Goal: Task Accomplishment & Management: Complete application form

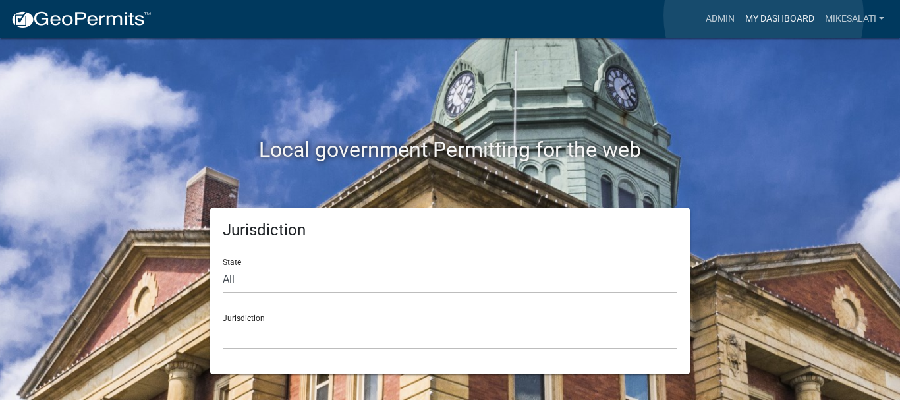
click at [763, 16] on link "My Dashboard" at bounding box center [780, 19] width 80 height 25
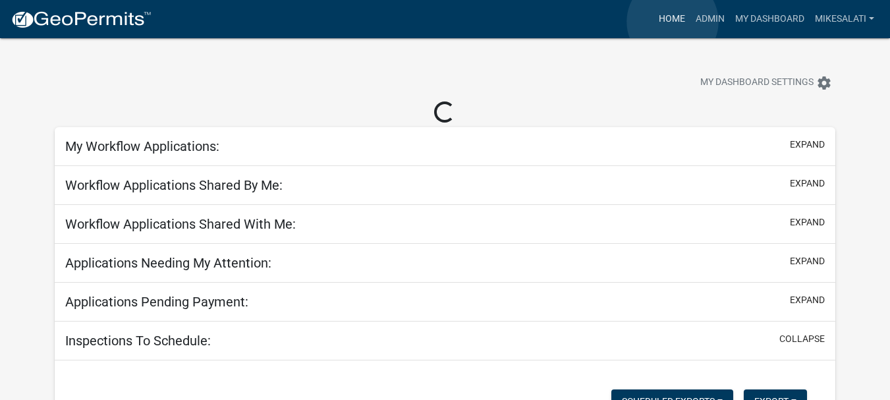
click at [672, 22] on link "Home" at bounding box center [671, 19] width 37 height 25
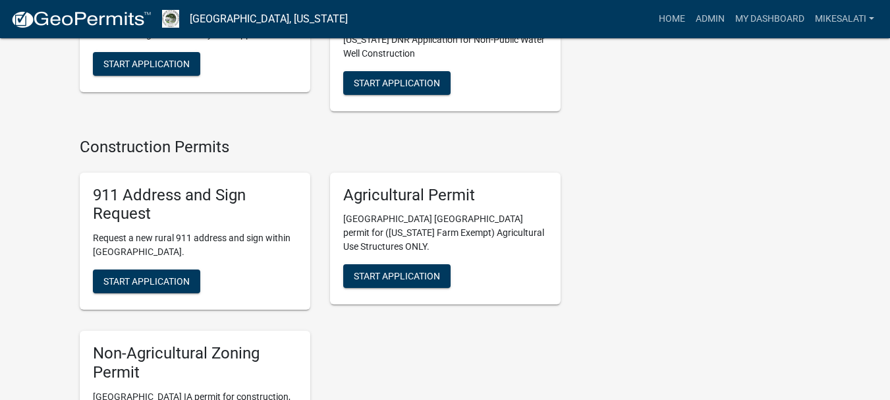
scroll to position [2371, 0]
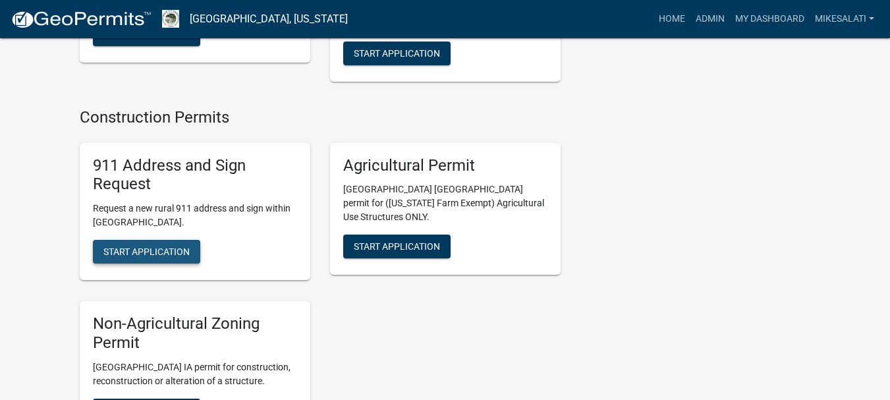
click at [127, 240] on button "Start Application" at bounding box center [146, 252] width 107 height 24
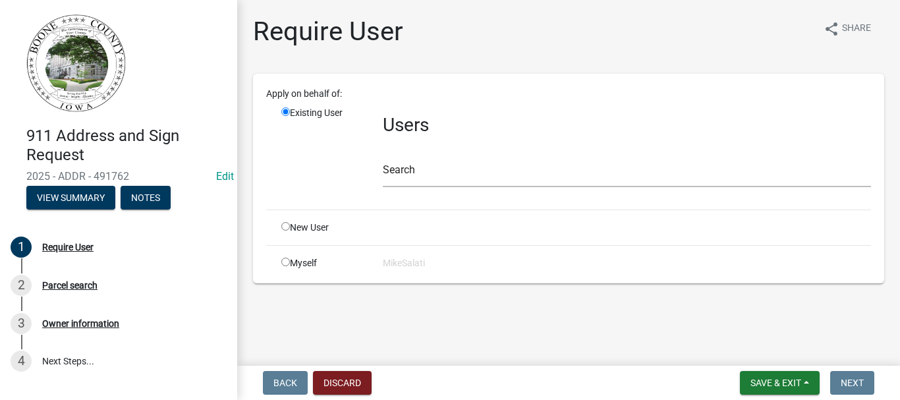
click at [284, 226] on input "radio" at bounding box center [285, 226] width 9 height 9
radio input "true"
radio input "false"
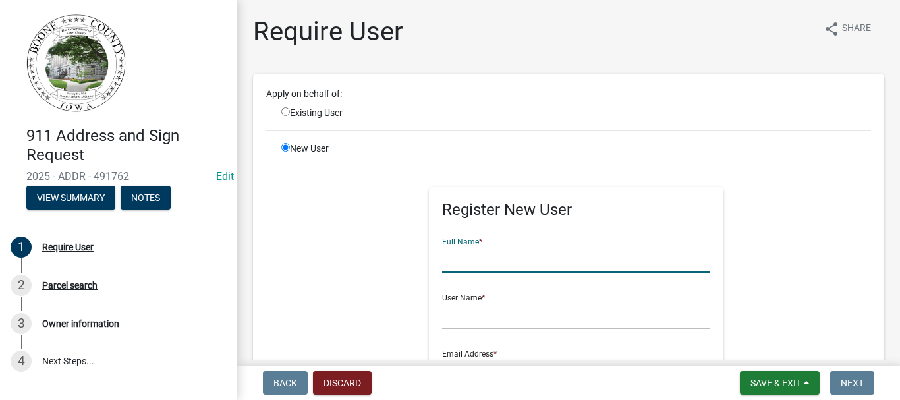
click at [449, 262] on input "text" at bounding box center [576, 259] width 269 height 27
type input "[EMAIL_ADDRESS][DOMAIN_NAME]"
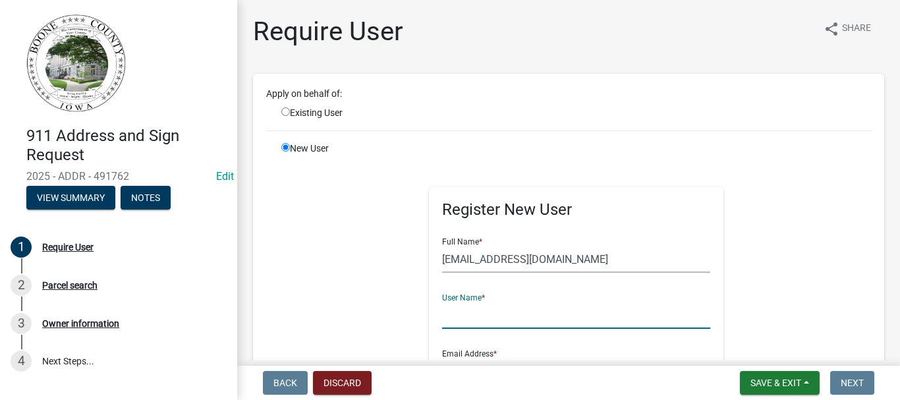
click at [478, 322] on input "text" at bounding box center [576, 315] width 269 height 27
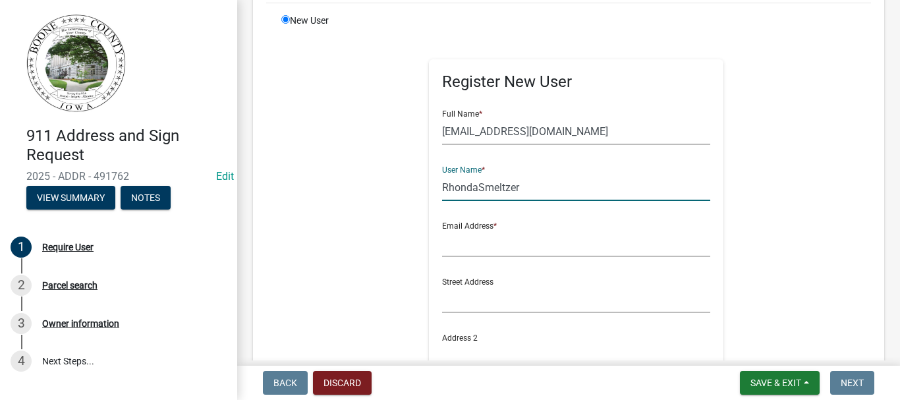
scroll to position [132, 0]
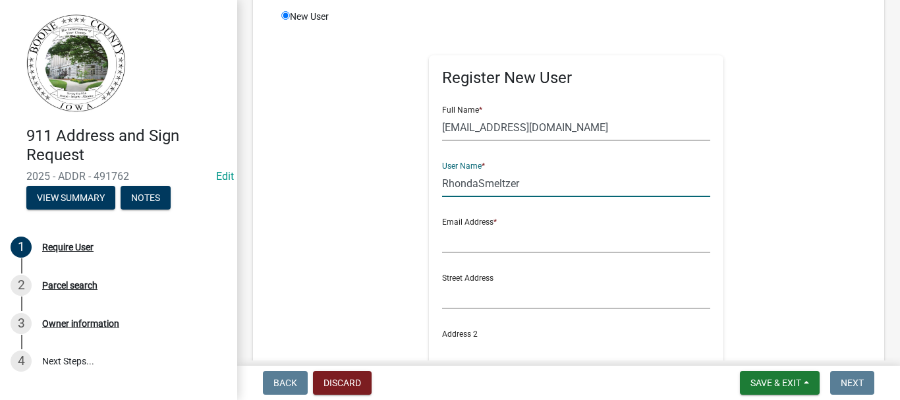
type input "RhondaSmeltzer"
click at [456, 249] on input "text" at bounding box center [576, 239] width 269 height 27
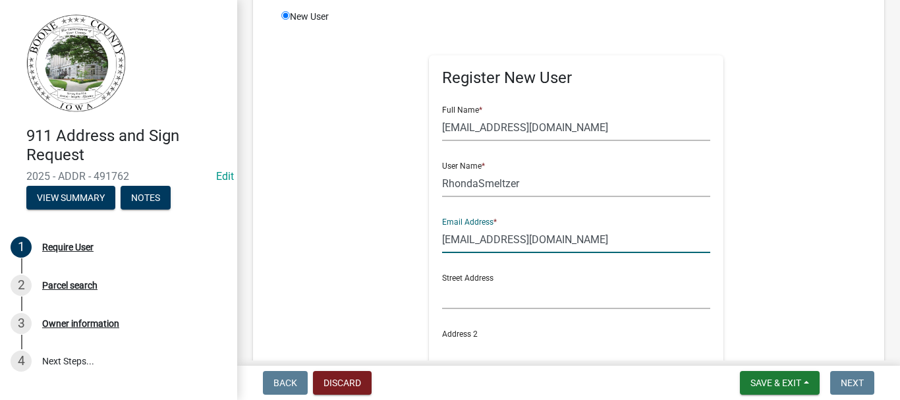
type input "[EMAIL_ADDRESS][DOMAIN_NAME]"
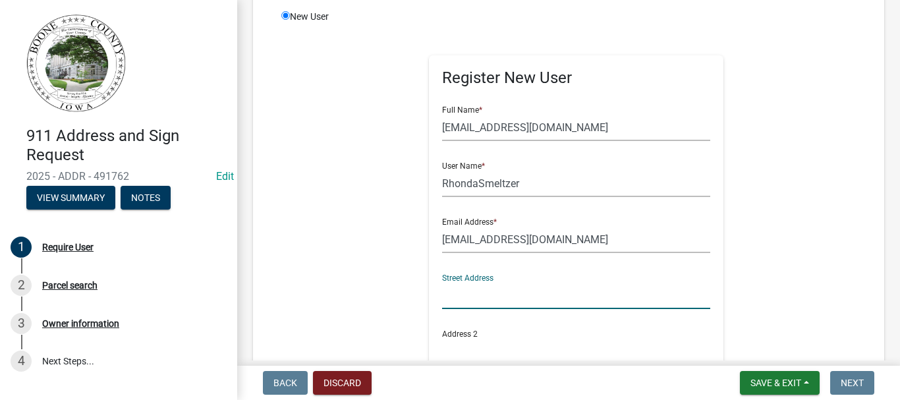
click at [466, 298] on input "text" at bounding box center [576, 295] width 269 height 27
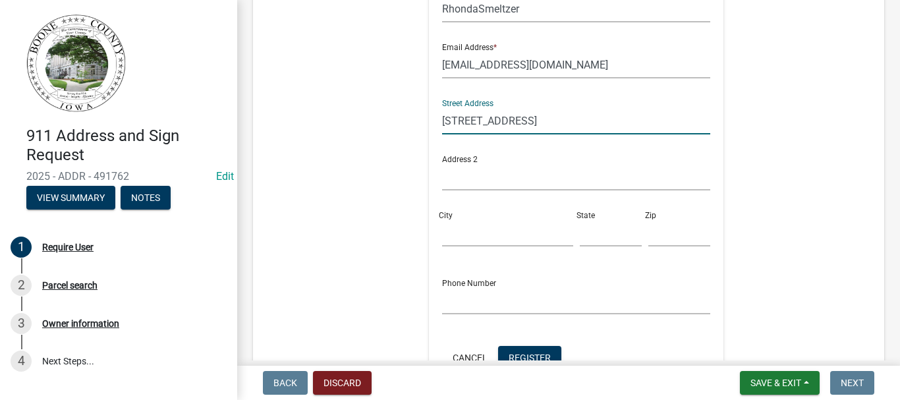
scroll to position [329, 0]
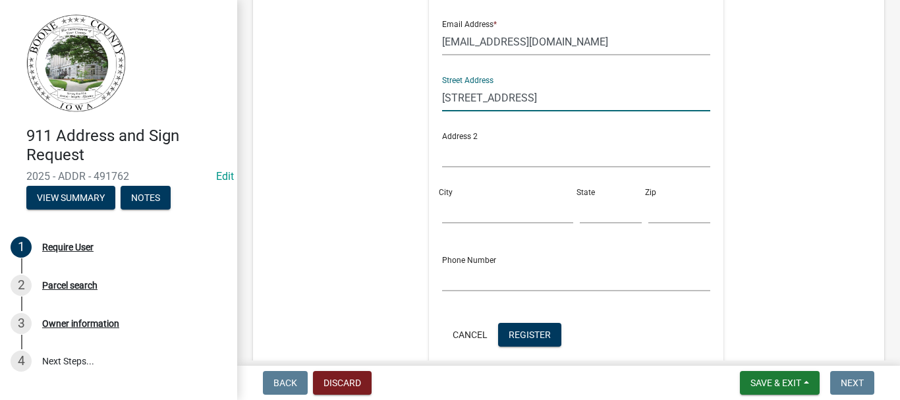
type input "[STREET_ADDRESS]"
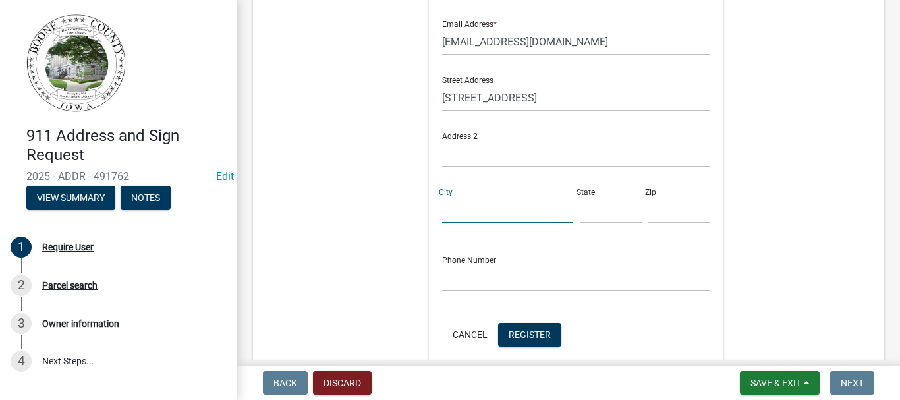
click at [468, 211] on input "City" at bounding box center [507, 209] width 131 height 27
type input "[PERSON_NAME]"
type input "ia"
type input "50276"
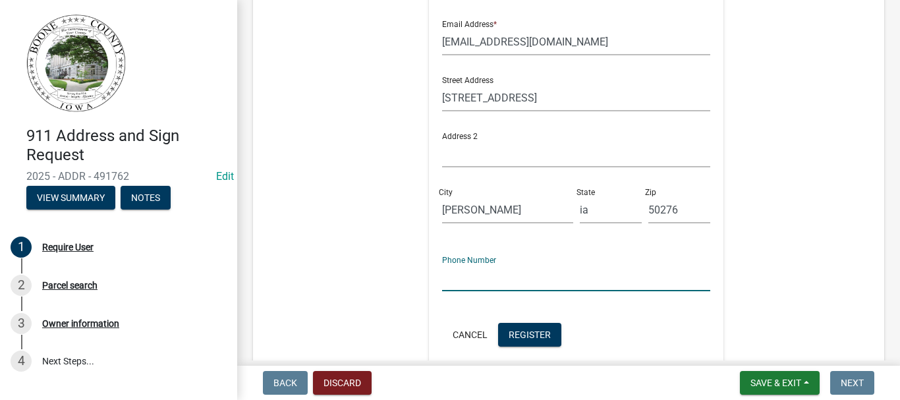
click at [452, 281] on input "text" at bounding box center [576, 277] width 269 height 27
type input "[PHONE_NUMBER]"
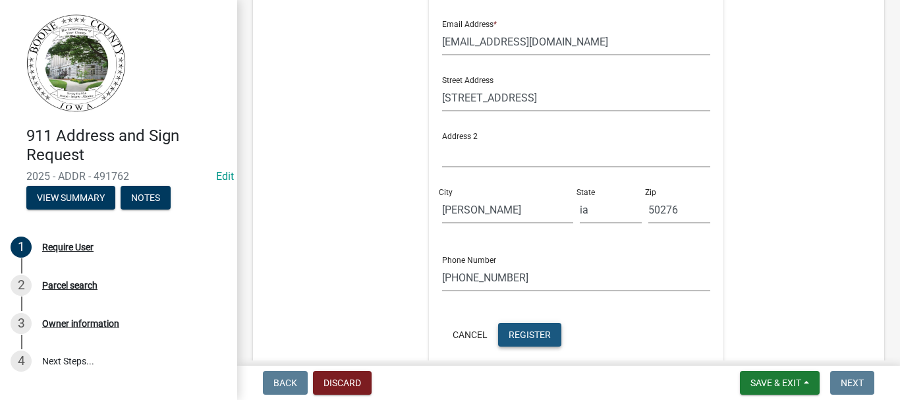
click at [531, 327] on button "Register" at bounding box center [529, 335] width 63 height 24
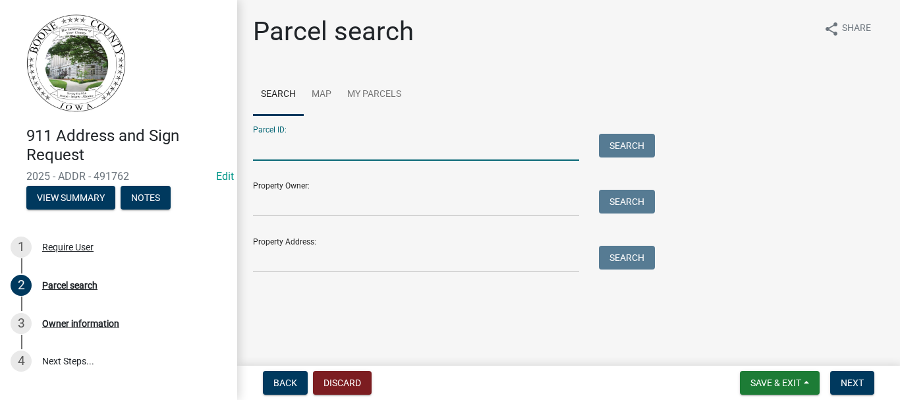
click at [302, 155] on input "Parcel ID:" at bounding box center [416, 147] width 326 height 27
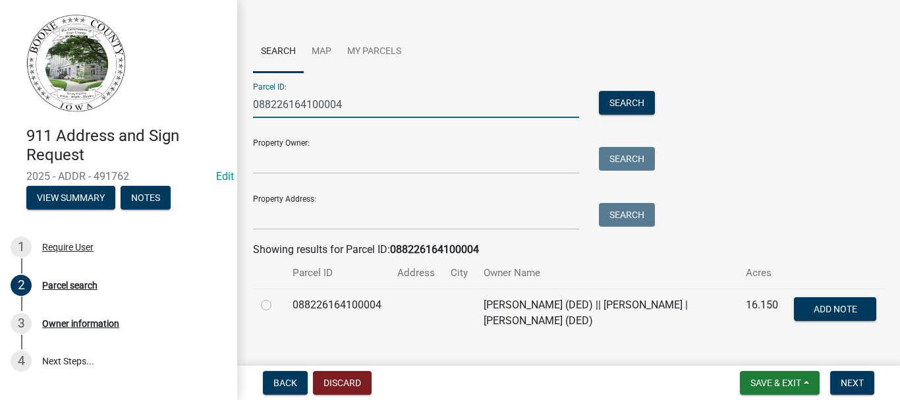
scroll to position [66, 0]
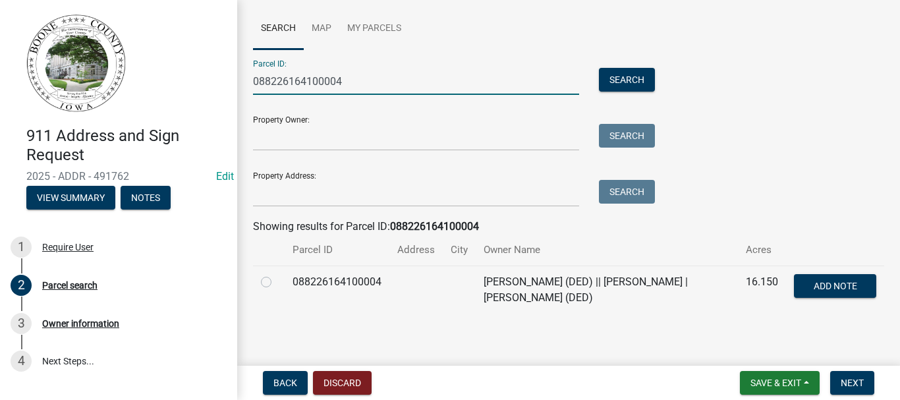
type input "088226164100004"
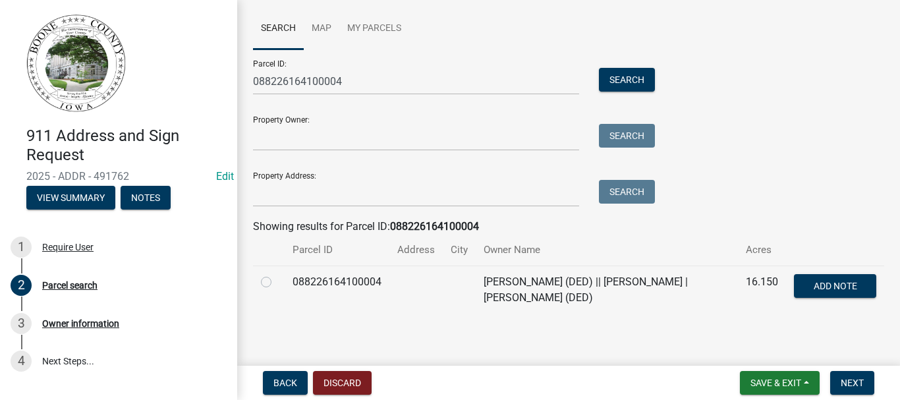
click at [277, 274] on label at bounding box center [277, 274] width 0 height 0
click at [277, 283] on input "radio" at bounding box center [281, 278] width 9 height 9
radio input "true"
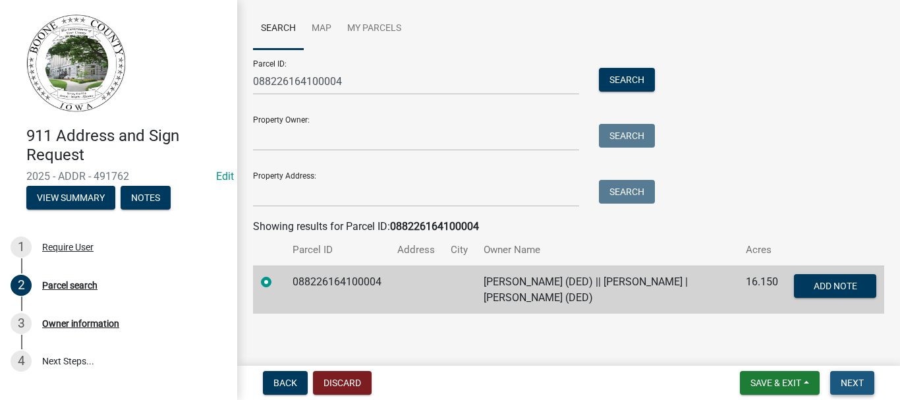
click at [848, 378] on span "Next" at bounding box center [851, 382] width 23 height 11
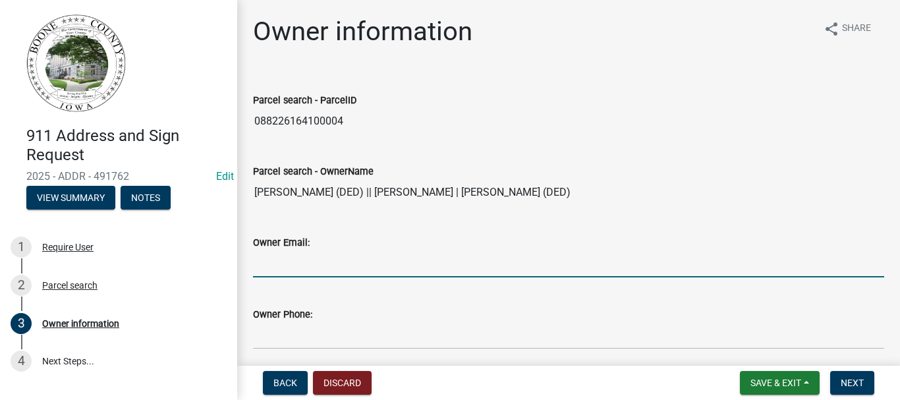
click at [406, 267] on input "Owner Email:" at bounding box center [568, 263] width 631 height 27
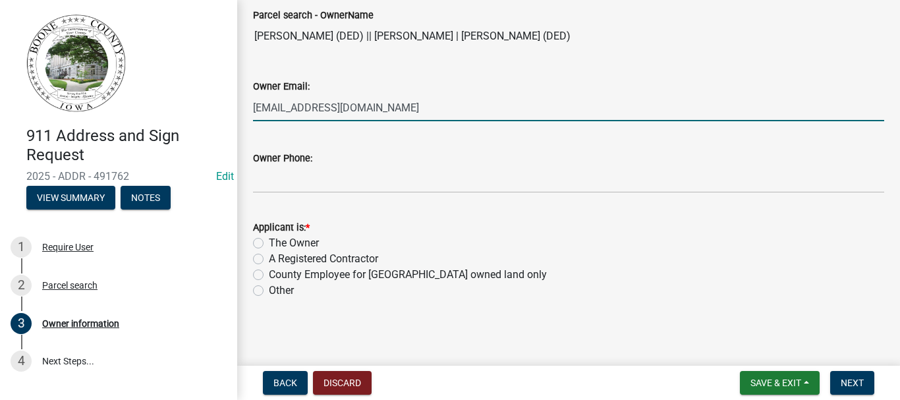
scroll to position [157, 0]
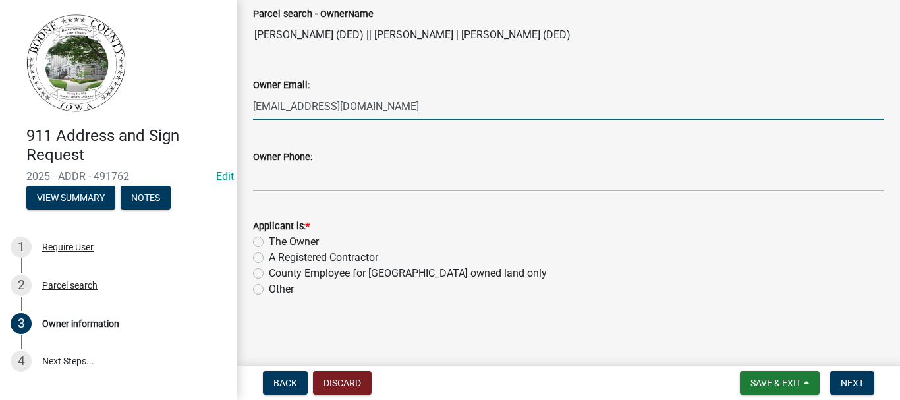
type input "[EMAIL_ADDRESS][DOMAIN_NAME]"
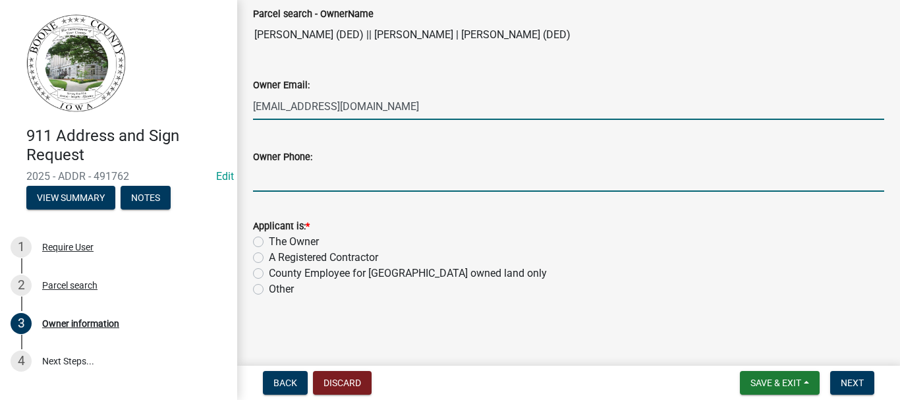
click at [300, 180] on input "Owner Phone:" at bounding box center [568, 178] width 631 height 27
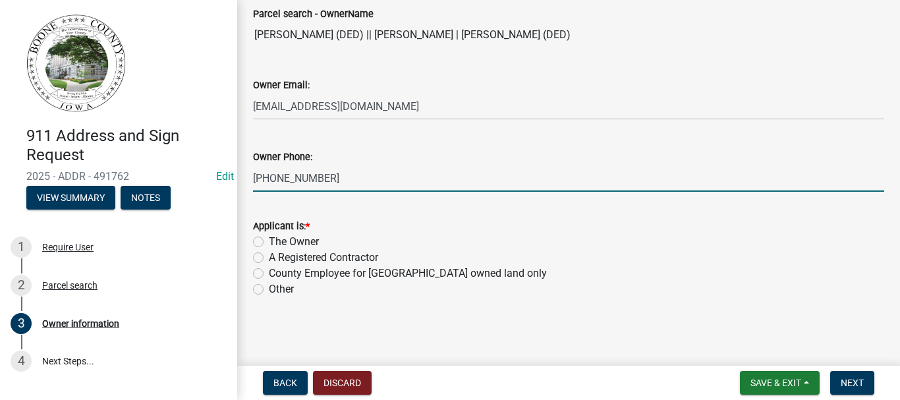
type input "[PHONE_NUMBER]"
click at [269, 240] on label "The Owner" at bounding box center [294, 242] width 50 height 16
click at [269, 240] on input "The Owner" at bounding box center [273, 238] width 9 height 9
radio input "true"
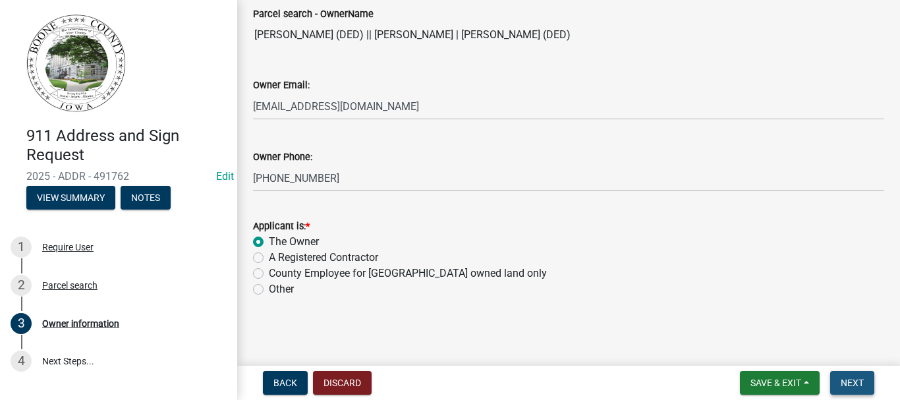
click at [851, 380] on span "Next" at bounding box center [851, 382] width 23 height 11
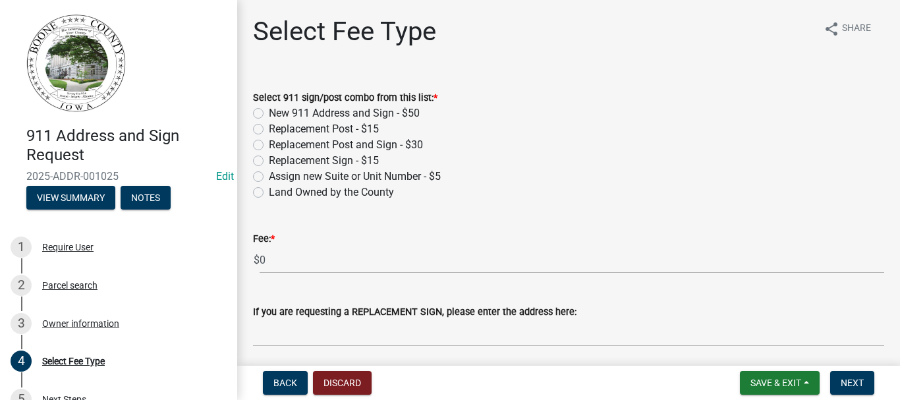
click at [269, 112] on label "New 911 Address and Sign - $50" at bounding box center [344, 113] width 151 height 16
click at [269, 112] on input "New 911 Address and Sign - $50" at bounding box center [273, 109] width 9 height 9
radio input "true"
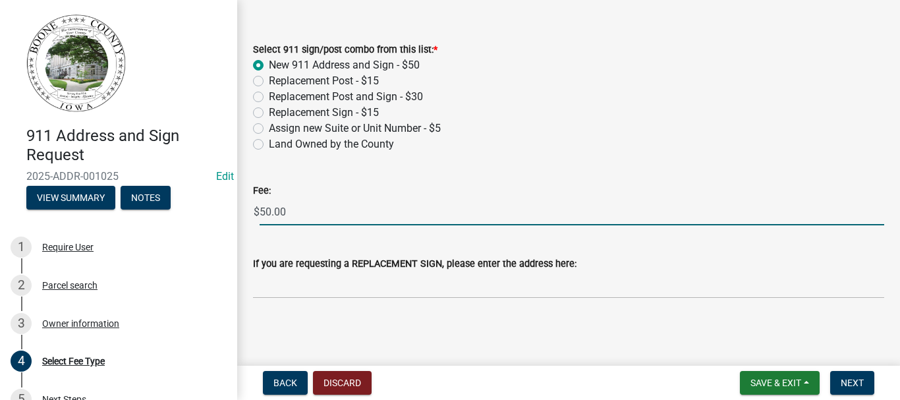
drag, startPoint x: 327, startPoint y: 211, endPoint x: 192, endPoint y: 216, distance: 134.4
click at [191, 217] on div "911 Address and Sign Request 2025-ADDR-001025 Edit View Summary Notes 1 Require…" at bounding box center [450, 200] width 900 height 400
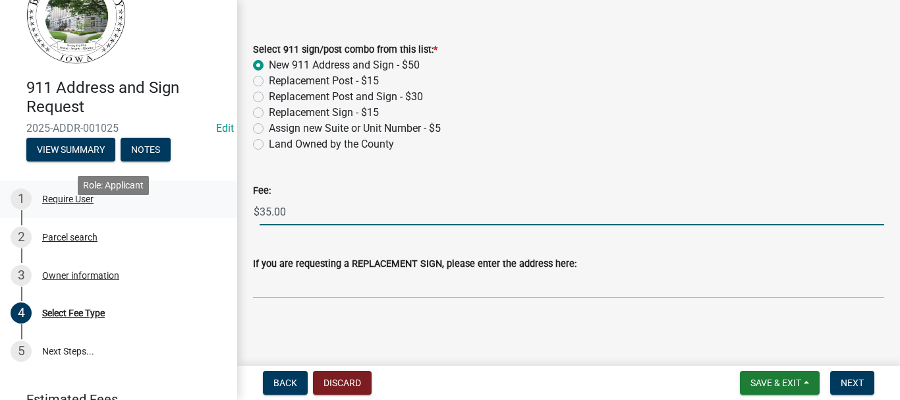
scroll to position [111, 0]
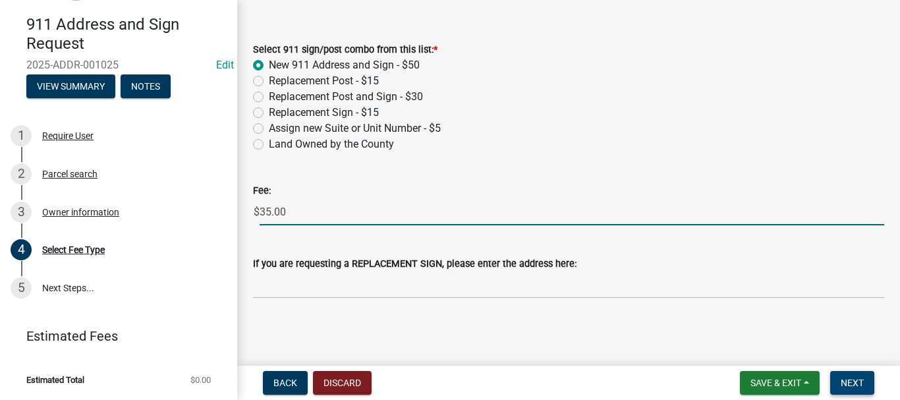
type input "35.00"
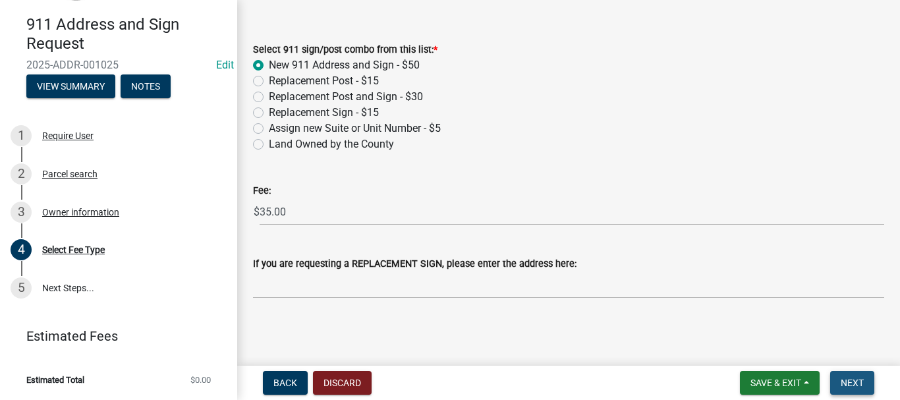
click at [852, 384] on span "Next" at bounding box center [851, 382] width 23 height 11
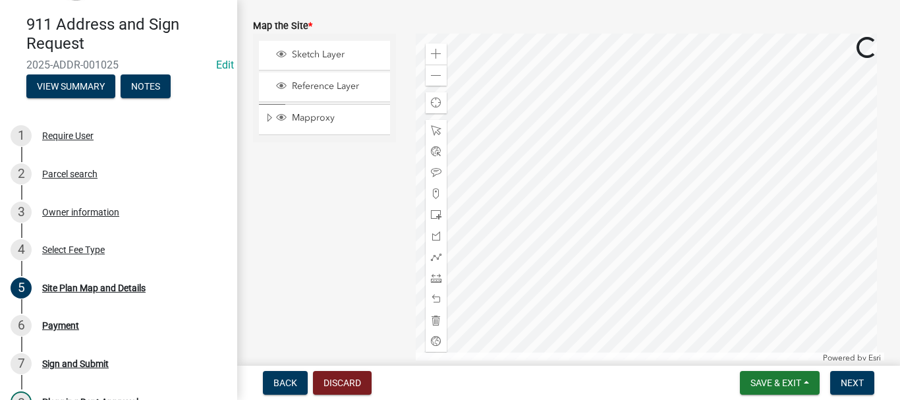
scroll to position [639, 0]
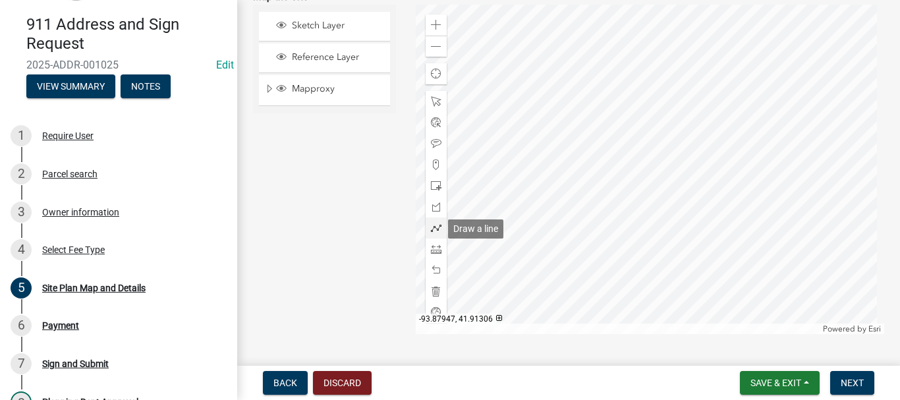
click at [431, 228] on span at bounding box center [436, 228] width 11 height 11
click at [519, 169] on div at bounding box center [650, 169] width 468 height 329
click at [549, 169] on div at bounding box center [650, 169] width 468 height 329
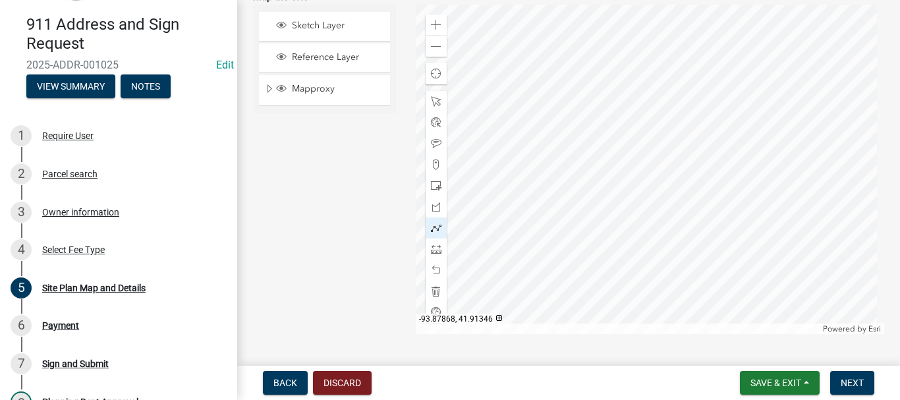
click at [548, 169] on div at bounding box center [650, 169] width 468 height 329
click at [549, 169] on div at bounding box center [650, 169] width 468 height 329
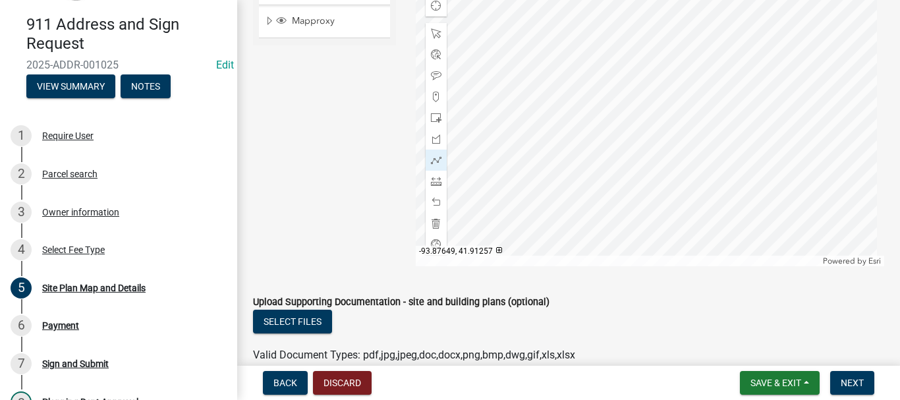
scroll to position [705, 0]
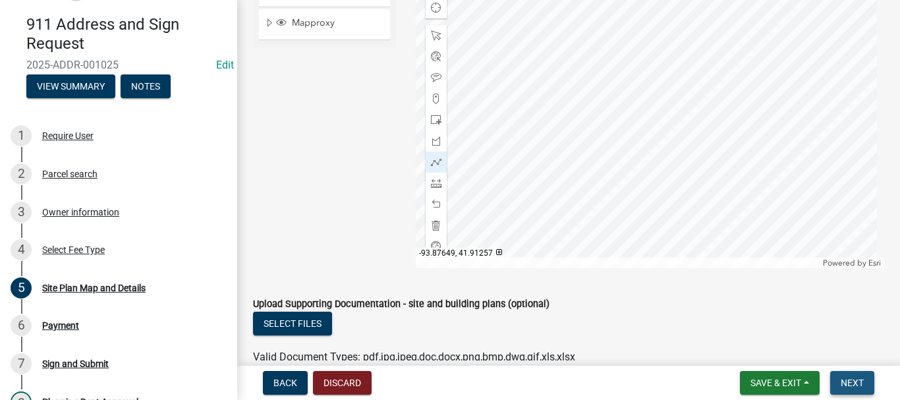
click at [850, 379] on span "Next" at bounding box center [851, 382] width 23 height 11
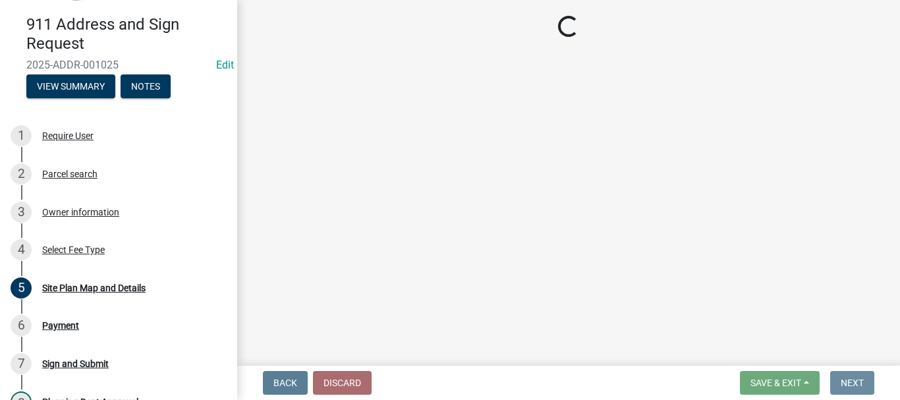
scroll to position [0, 0]
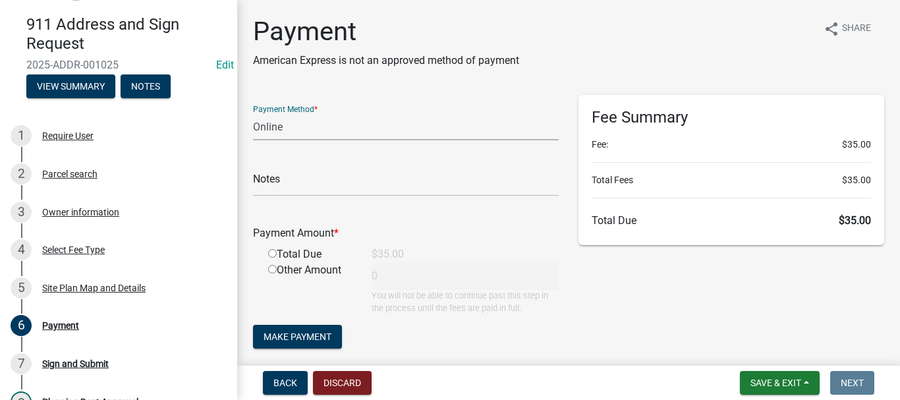
click at [296, 128] on select "Credit Card POS Check Cash Online" at bounding box center [406, 126] width 306 height 27
select select "1: 0"
click at [253, 113] on select "Credit Card POS Check Cash Online" at bounding box center [406, 126] width 306 height 27
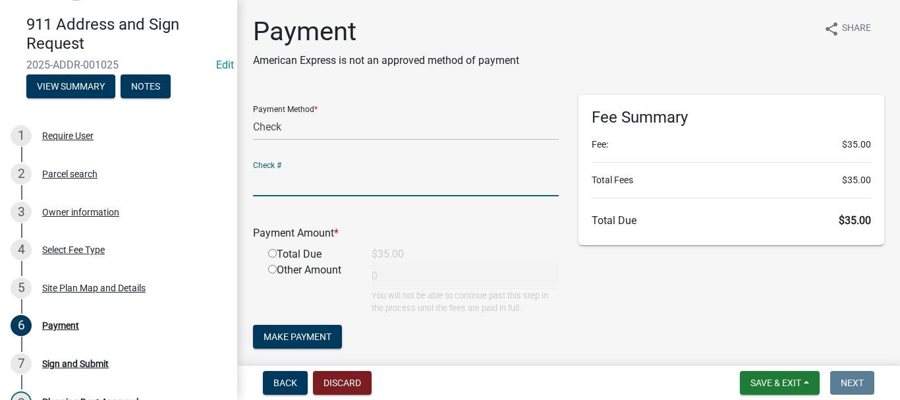
click at [281, 188] on input "text" at bounding box center [406, 182] width 306 height 27
type input "1234"
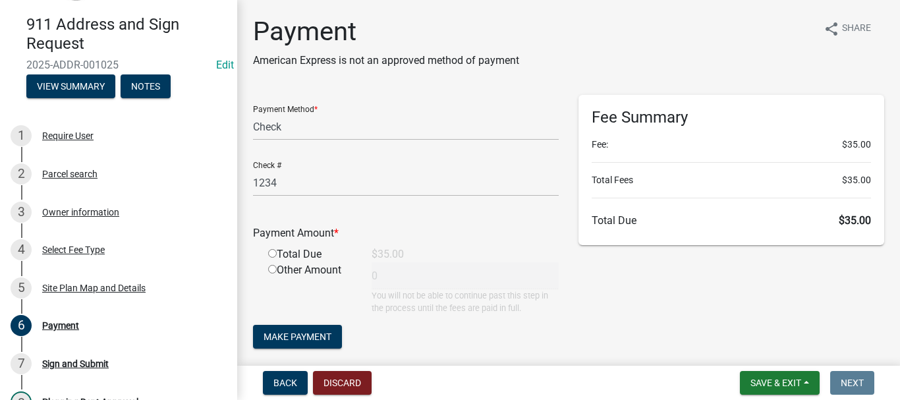
click at [275, 254] on input "radio" at bounding box center [272, 253] width 9 height 9
radio input "true"
type input "35"
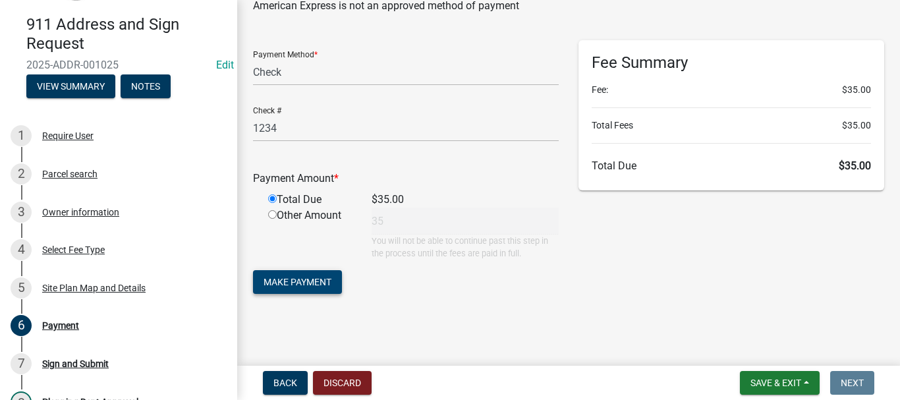
click at [330, 278] on span "Make Payment" at bounding box center [297, 282] width 68 height 11
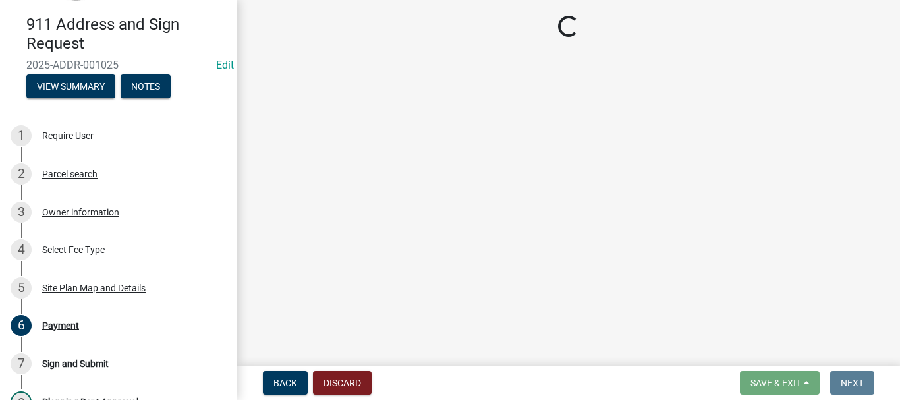
scroll to position [0, 0]
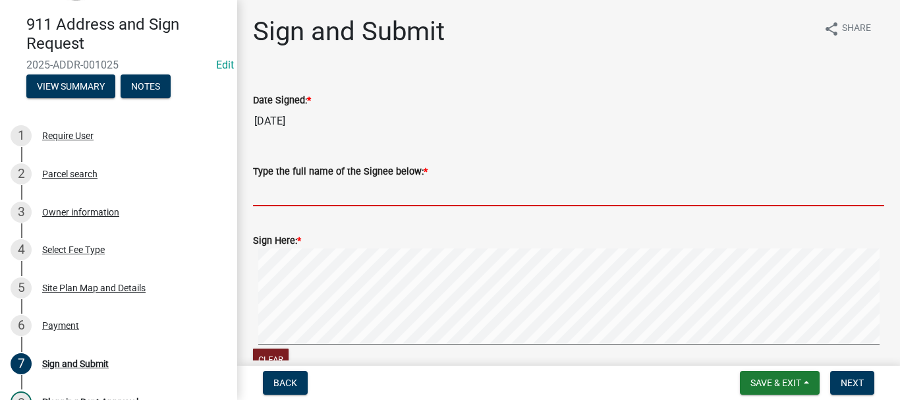
click at [352, 193] on input "Type the full name of the Signee below: *" at bounding box center [568, 192] width 631 height 27
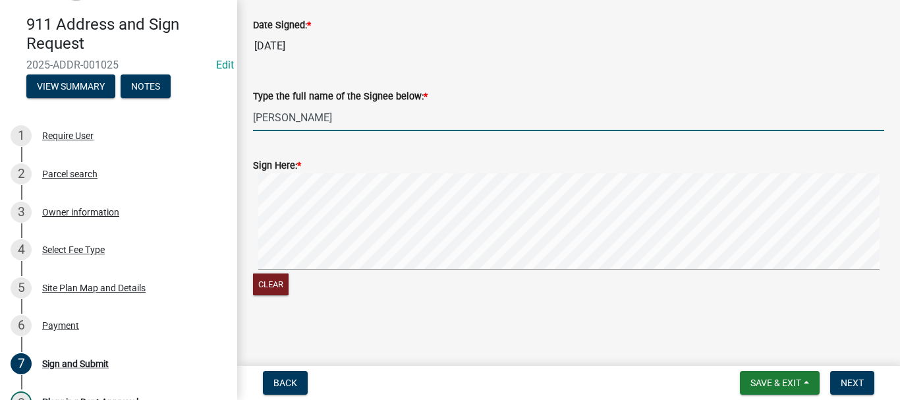
scroll to position [76, 0]
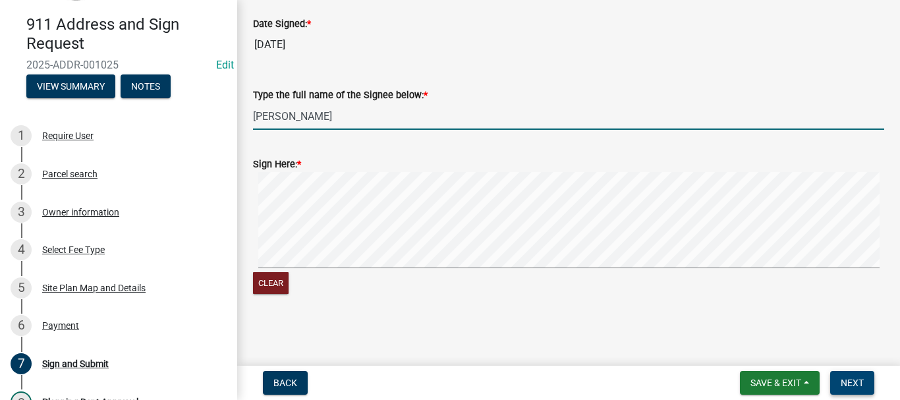
type input "[PERSON_NAME]"
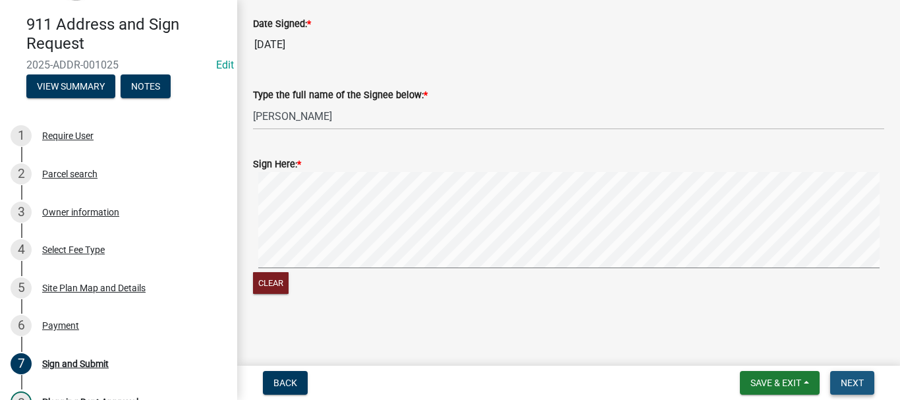
click at [848, 382] on span "Next" at bounding box center [851, 382] width 23 height 11
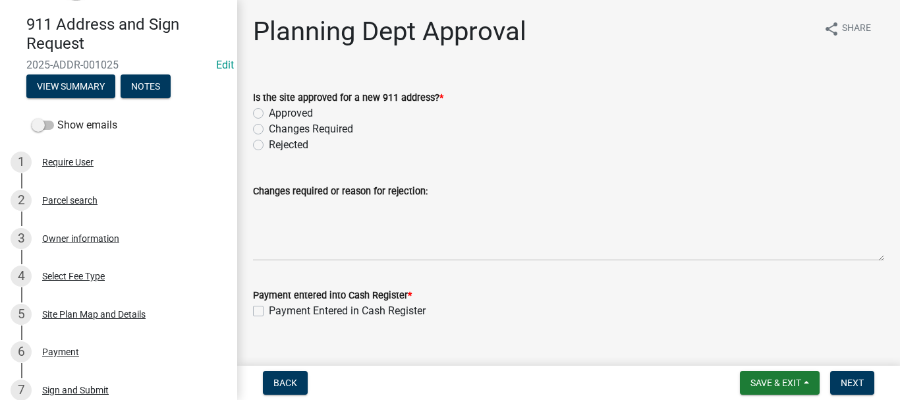
click at [269, 111] on label "Approved" at bounding box center [291, 113] width 44 height 16
click at [269, 111] on input "Approved" at bounding box center [273, 109] width 9 height 9
radio input "true"
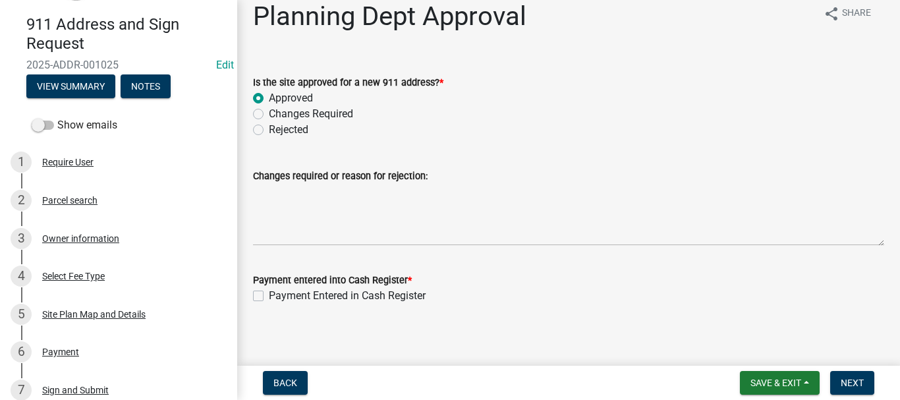
scroll to position [22, 0]
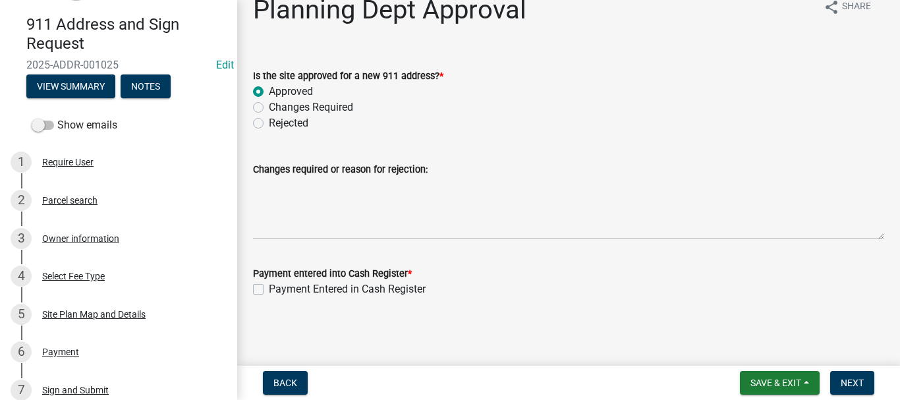
click at [269, 288] on label "Payment Entered in Cash Register" at bounding box center [347, 289] width 157 height 16
click at [269, 288] on input "Payment Entered in Cash Register" at bounding box center [273, 285] width 9 height 9
checkbox input "true"
click at [865, 383] on button "Next" at bounding box center [852, 383] width 44 height 24
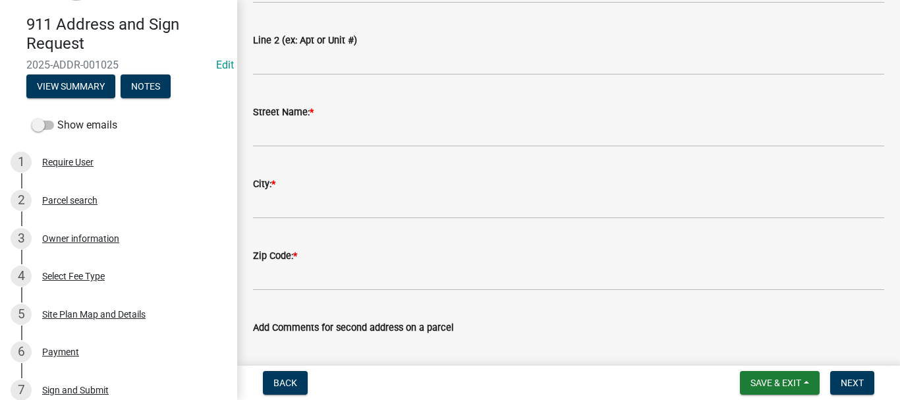
scroll to position [0, 0]
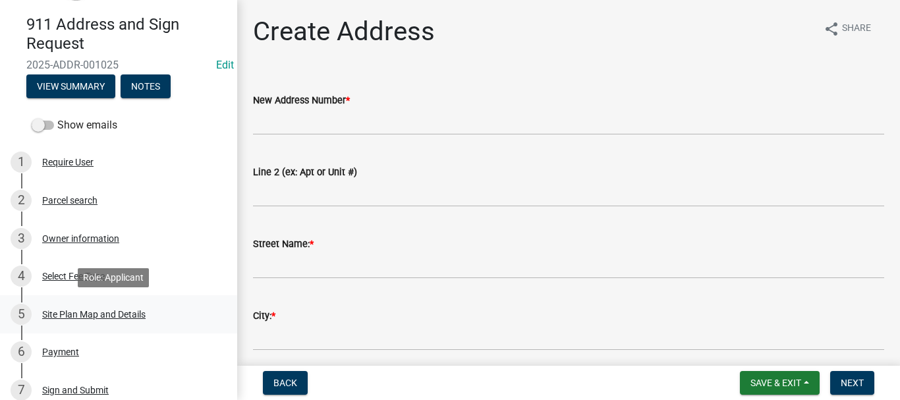
click at [90, 315] on div "Site Plan Map and Details" at bounding box center [93, 314] width 103 height 9
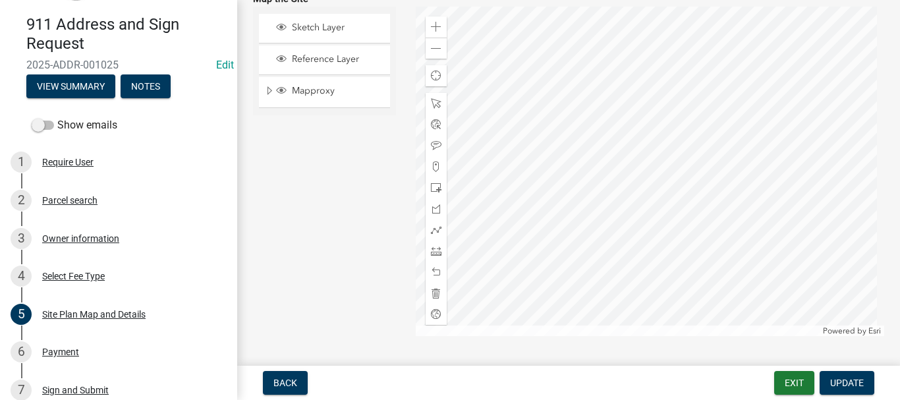
scroll to position [649, 0]
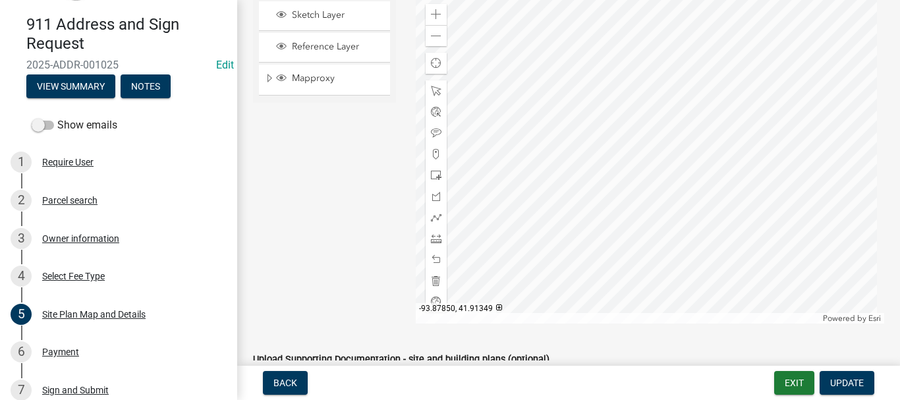
drag, startPoint x: 713, startPoint y: 153, endPoint x: 677, endPoint y: 148, distance: 35.9
click at [70, 198] on div "Parcel search" at bounding box center [69, 200] width 55 height 9
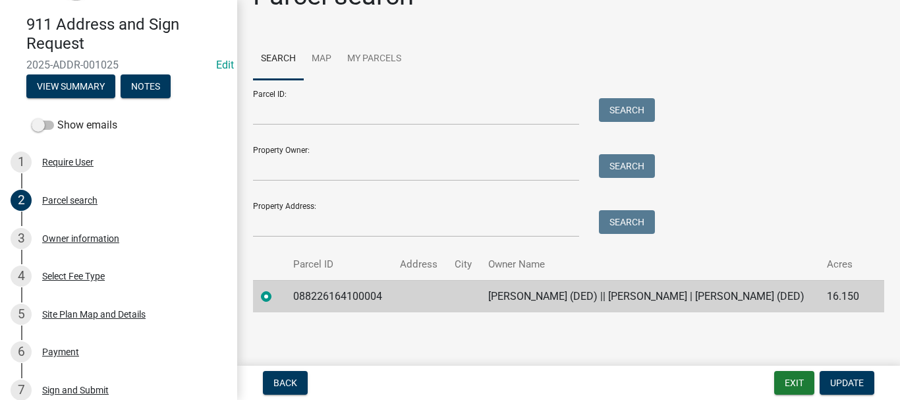
scroll to position [55, 0]
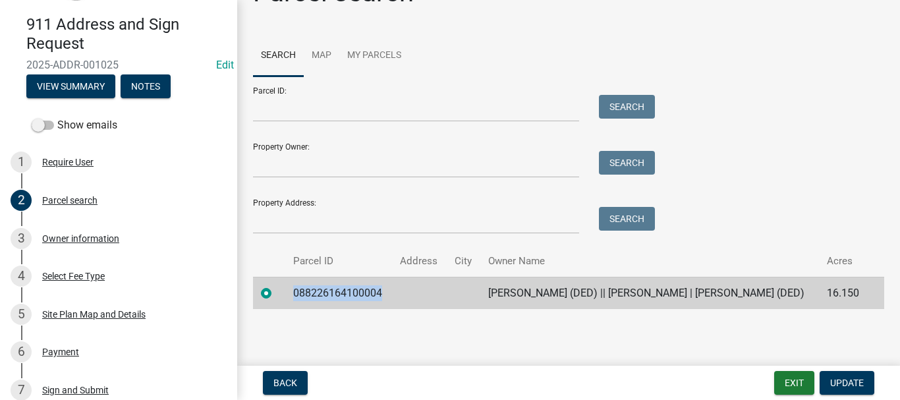
drag, startPoint x: 294, startPoint y: 276, endPoint x: 392, endPoint y: 272, distance: 98.9
click at [392, 277] on tr "088226164100004 [PERSON_NAME] (DED) || [PERSON_NAME] | [PERSON_NAME] (DED) 16.1…" at bounding box center [568, 293] width 631 height 32
copy td "088226164100004"
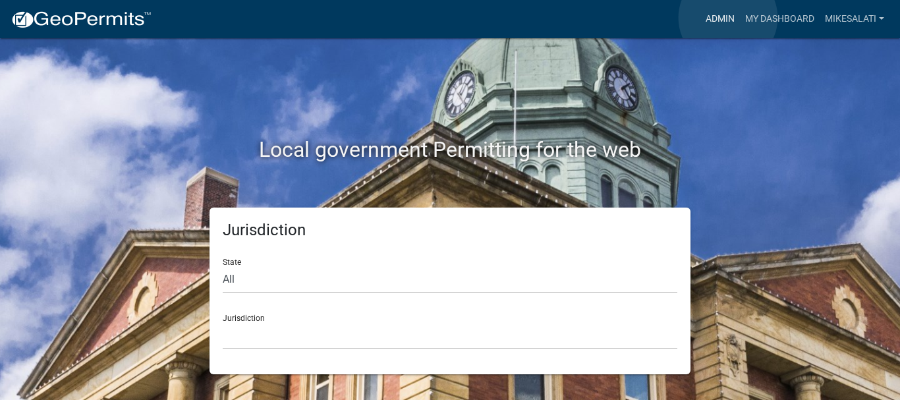
click at [728, 18] on link "Admin" at bounding box center [720, 19] width 40 height 25
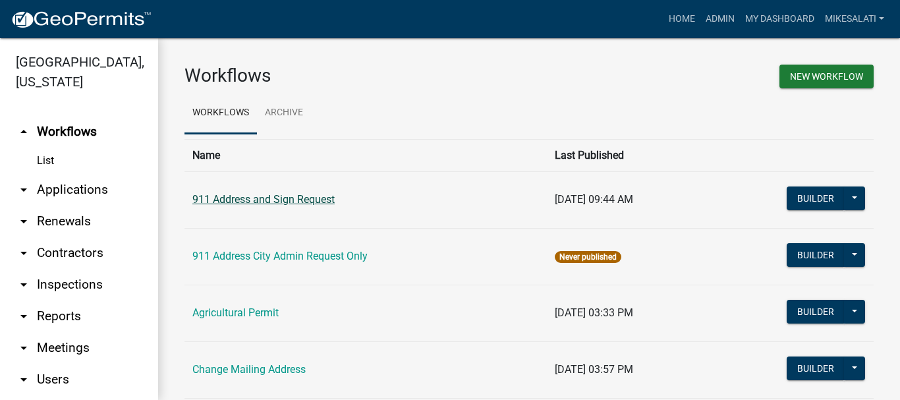
click at [271, 195] on link "911 Address and Sign Request" at bounding box center [263, 199] width 142 height 13
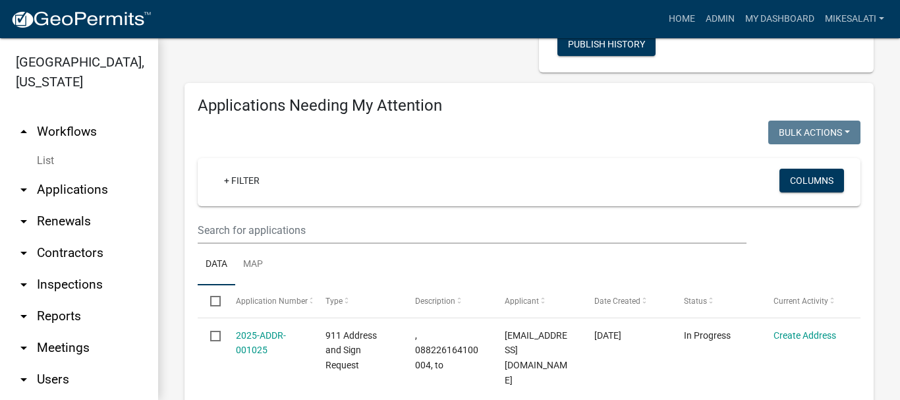
scroll to position [263, 0]
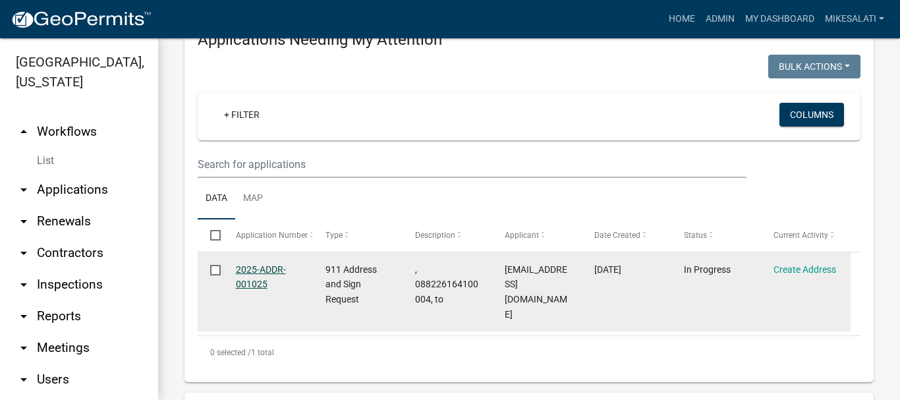
click at [239, 264] on link "2025-ADDR-001025" at bounding box center [261, 277] width 50 height 26
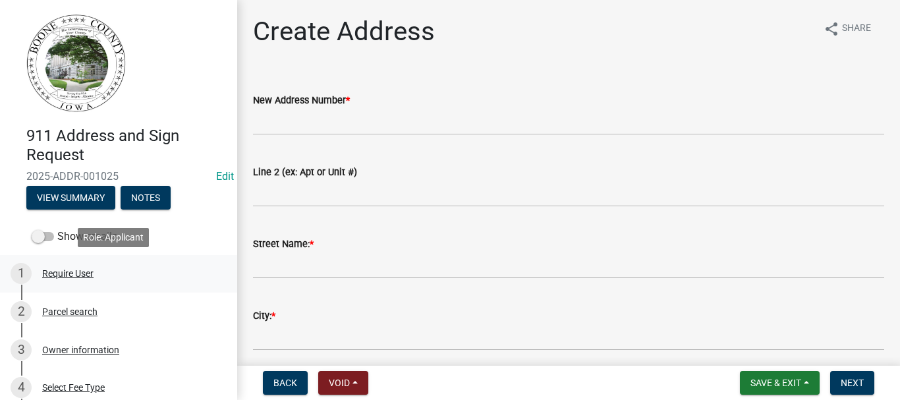
click at [64, 273] on div "Require User" at bounding box center [67, 273] width 51 height 9
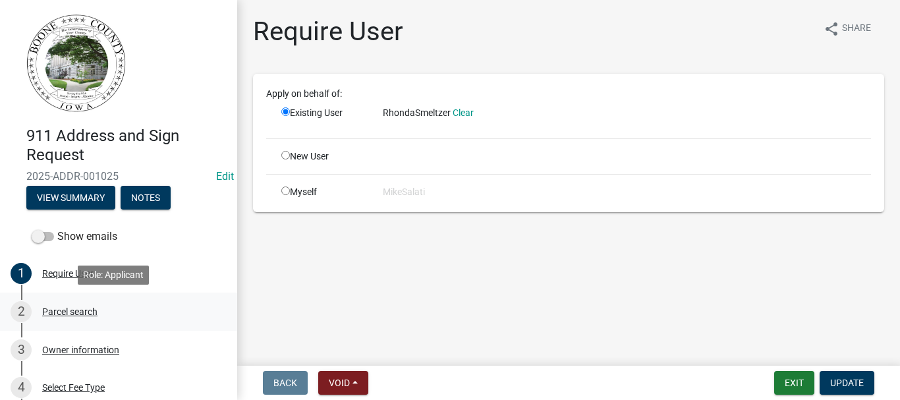
click at [60, 310] on div "Parcel search" at bounding box center [69, 311] width 55 height 9
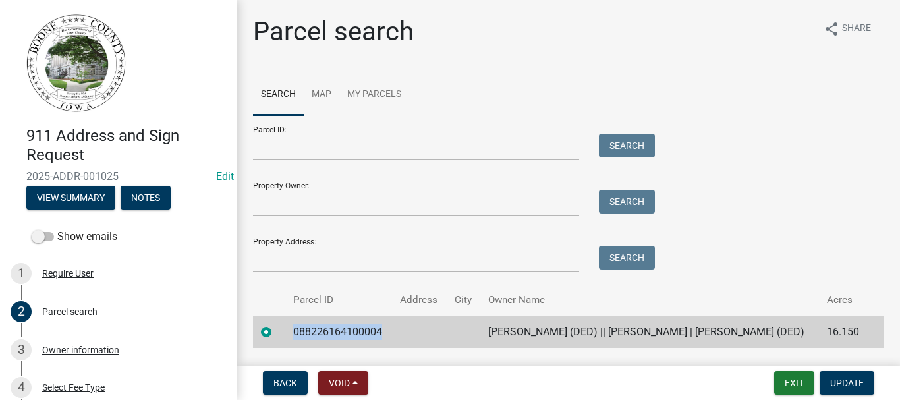
drag, startPoint x: 295, startPoint y: 332, endPoint x: 387, endPoint y: 334, distance: 92.2
click at [387, 334] on td "088226164100004" at bounding box center [338, 331] width 107 height 32
copy td "088226164100004"
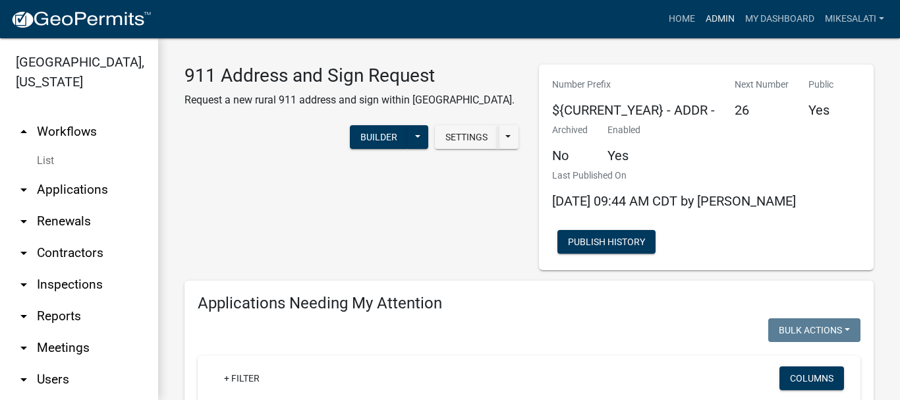
click at [714, 15] on link "Admin" at bounding box center [720, 19] width 40 height 25
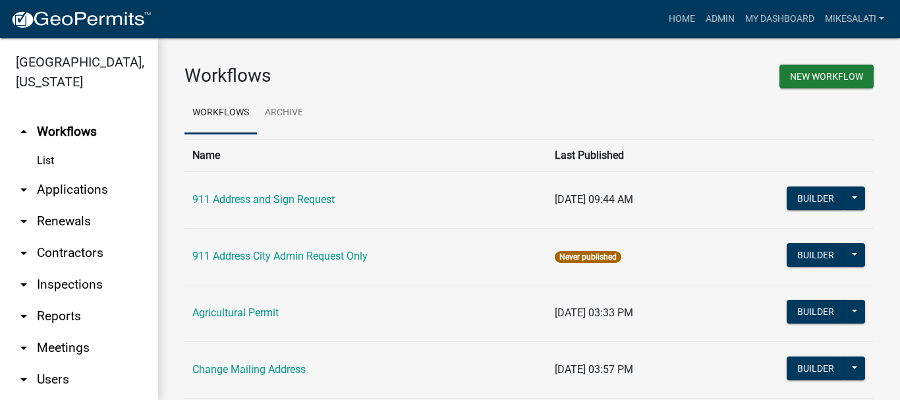
click at [61, 174] on link "arrow_drop_down Applications" at bounding box center [79, 190] width 158 height 32
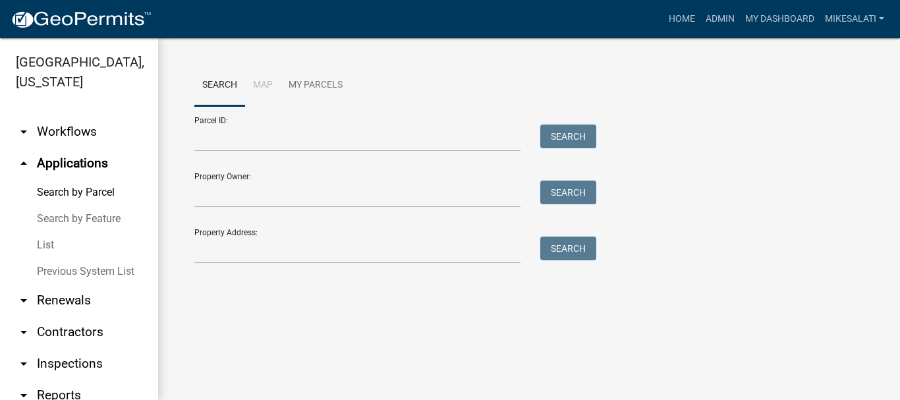
click at [40, 232] on link "List" at bounding box center [79, 245] width 158 height 26
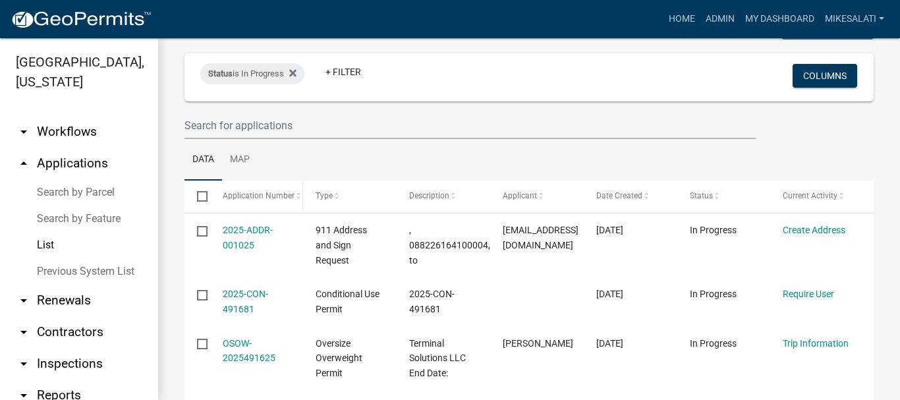
scroll to position [132, 0]
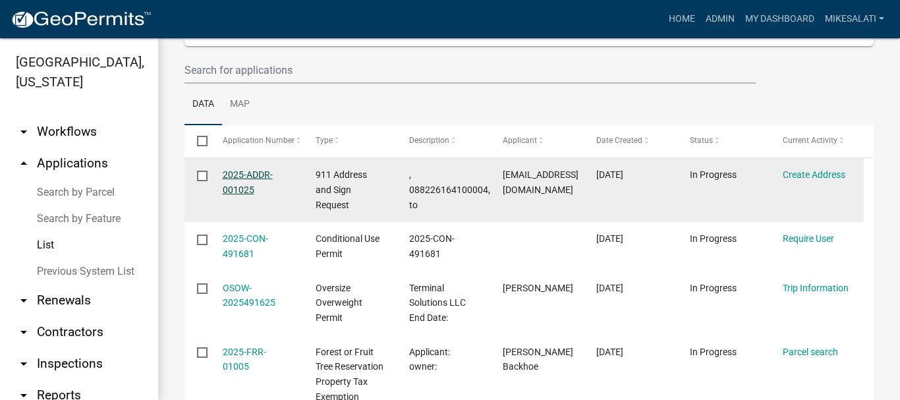
click at [240, 175] on link "2025-ADDR-001025" at bounding box center [248, 182] width 50 height 26
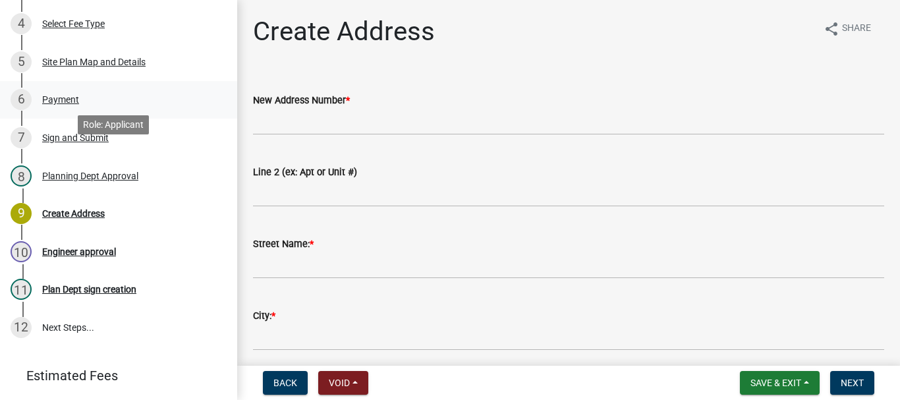
scroll to position [433, 0]
